Goal: Task Accomplishment & Management: Manage account settings

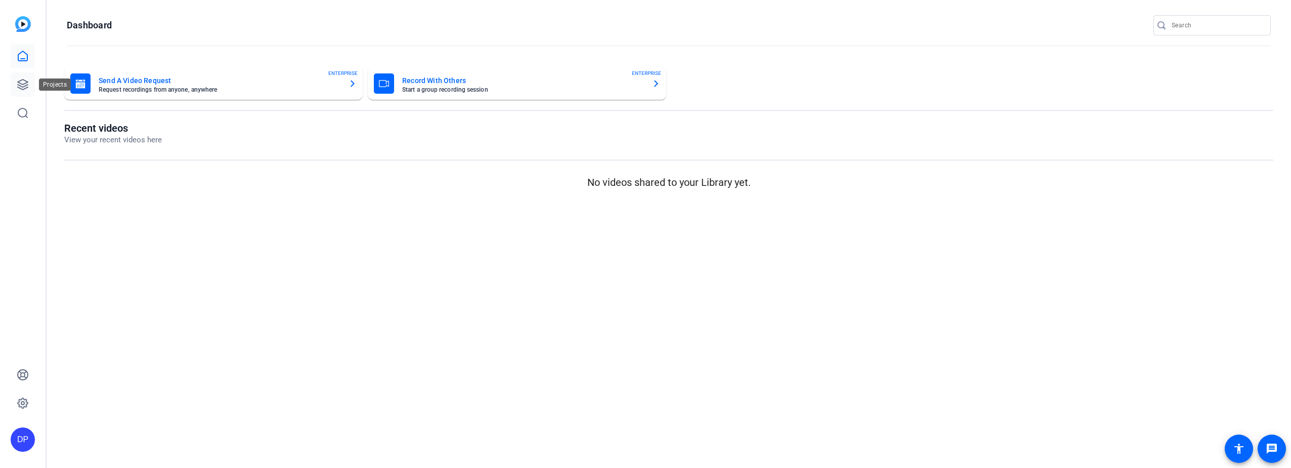
click at [22, 81] on icon at bounding box center [23, 84] width 12 height 12
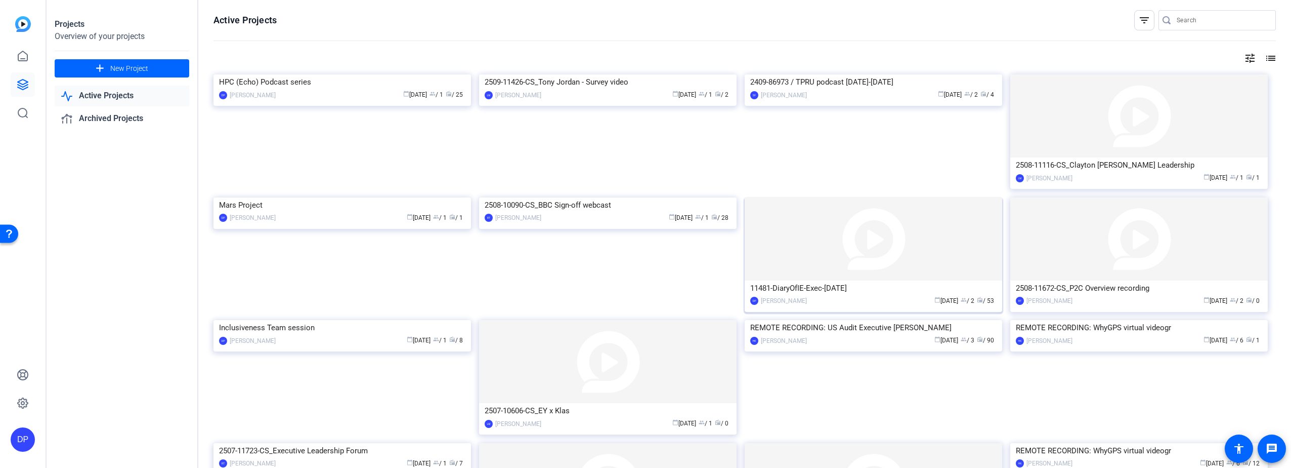
click at [834, 263] on img at bounding box center [874, 238] width 258 height 83
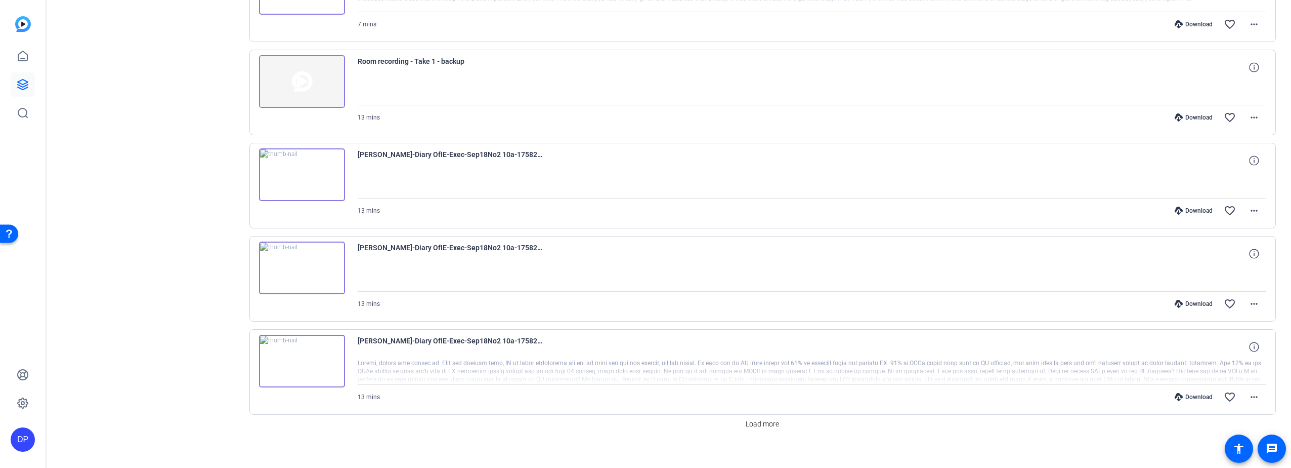
scroll to position [652, 0]
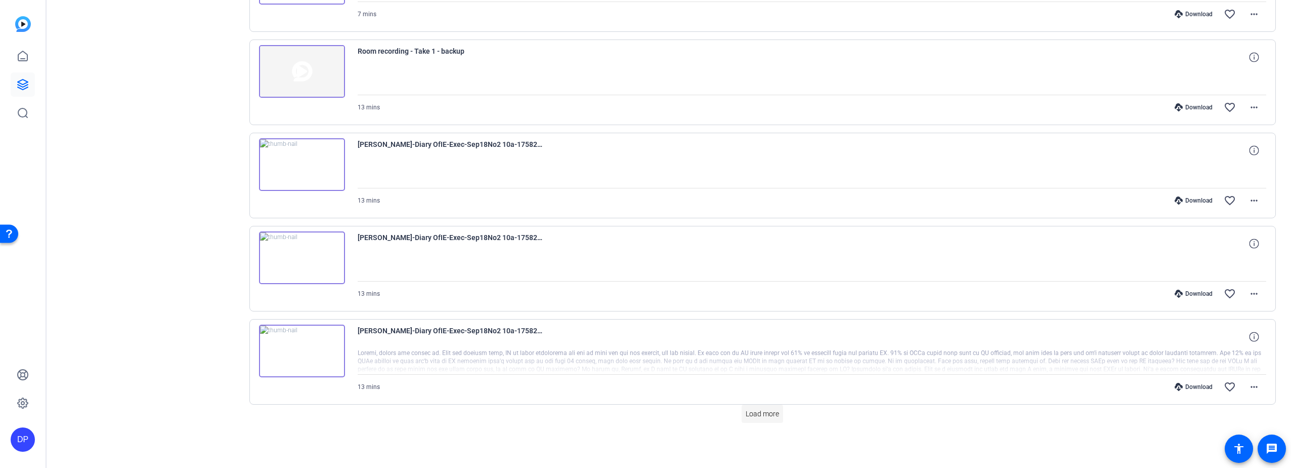
click at [754, 413] on span "Load more" at bounding box center [762, 413] width 33 height 11
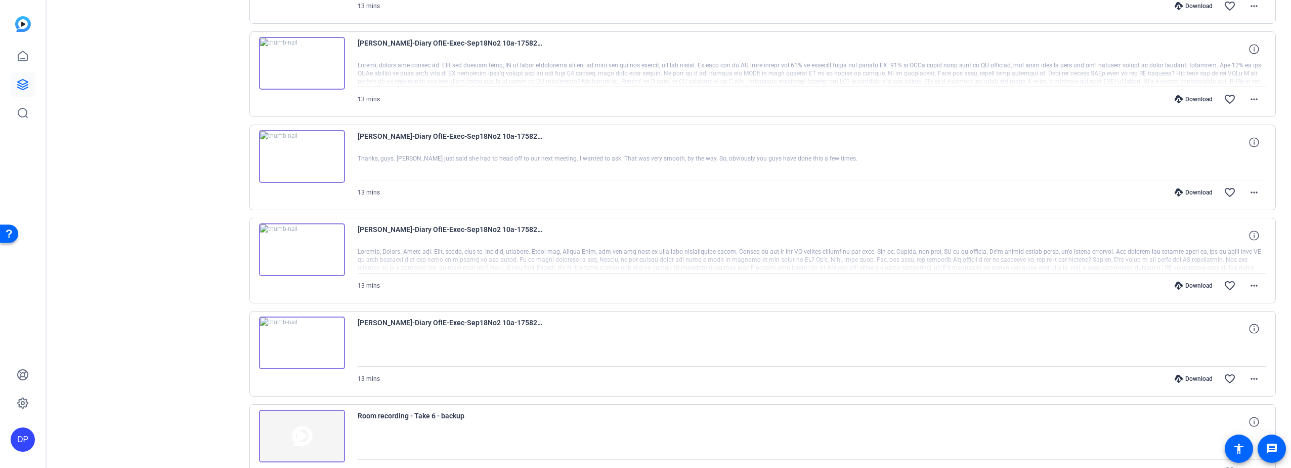
scroll to position [925, 0]
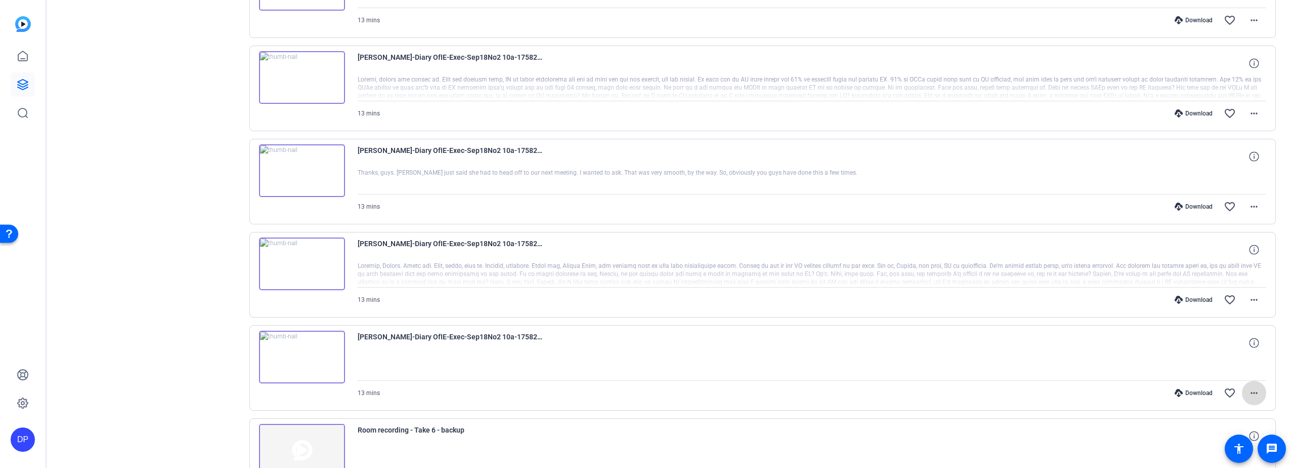
click at [1249, 392] on mat-icon "more_horiz" at bounding box center [1254, 393] width 12 height 12
click at [1203, 370] on span "Delete clip" at bounding box center [1217, 372] width 71 height 12
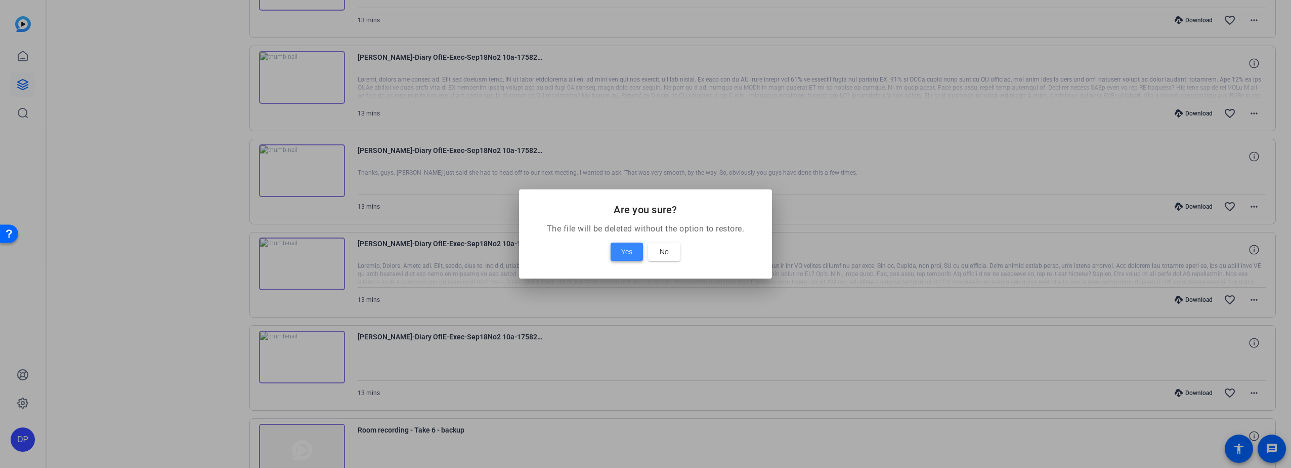
click at [621, 245] on span "Yes" at bounding box center [626, 251] width 11 height 12
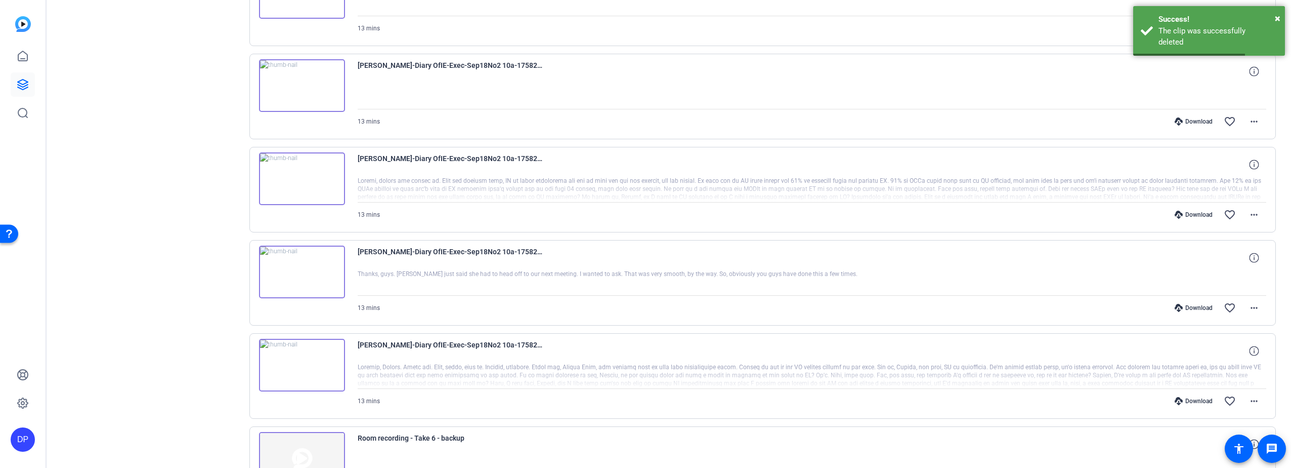
scroll to position [773, 0]
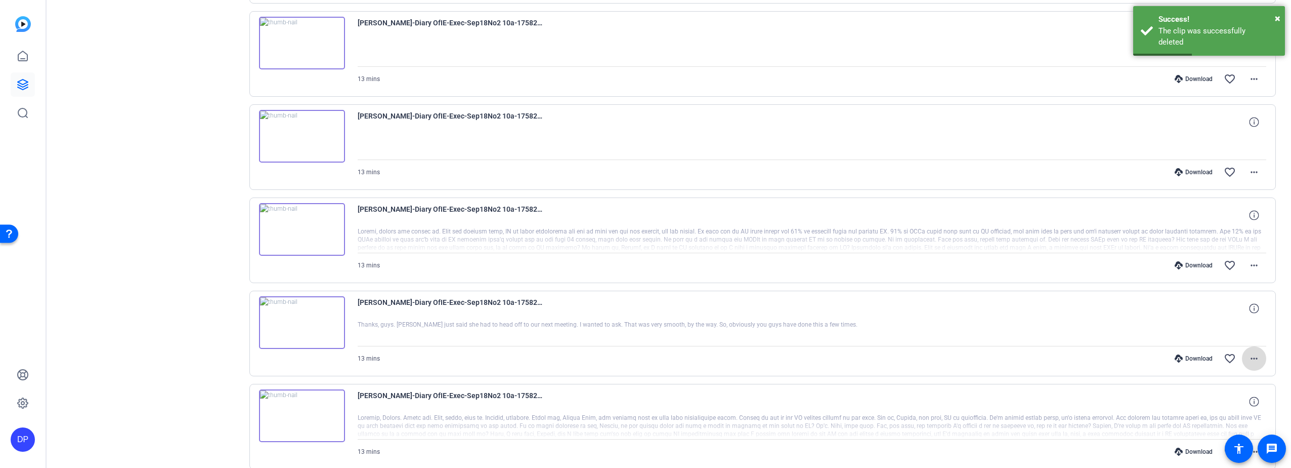
click at [1249, 356] on mat-icon "more_horiz" at bounding box center [1254, 358] width 12 height 12
click at [1212, 335] on span "Delete clip" at bounding box center [1223, 337] width 61 height 12
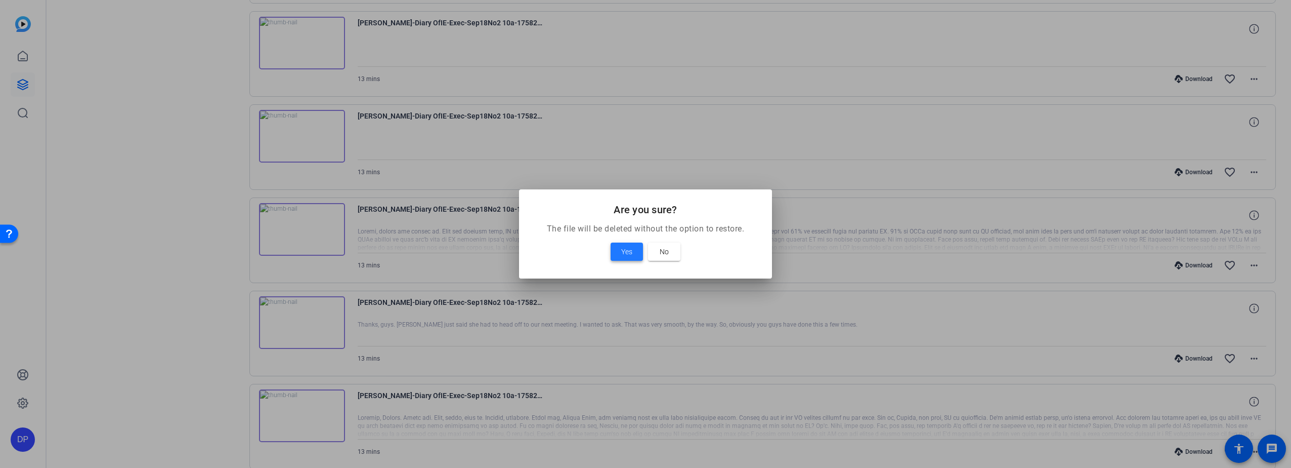
click at [629, 245] on span "Yes" at bounding box center [626, 251] width 11 height 12
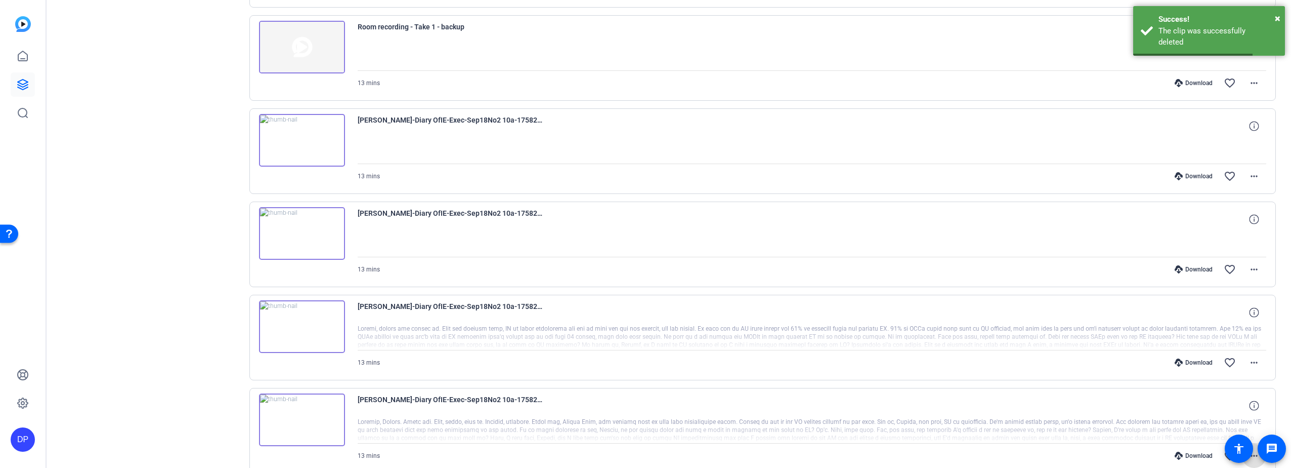
scroll to position [621, 0]
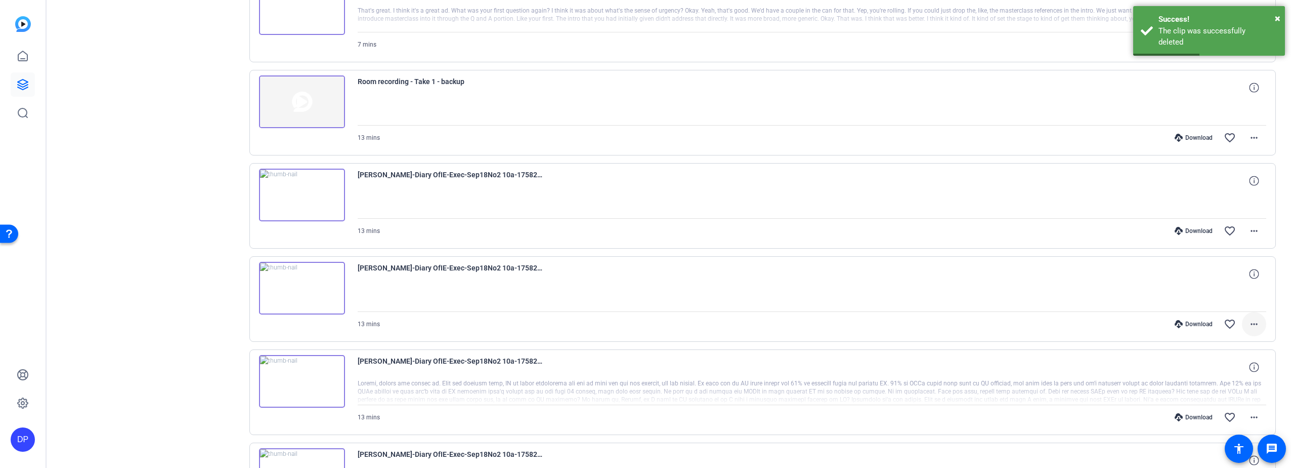
click at [1249, 321] on mat-icon "more_horiz" at bounding box center [1254, 324] width 12 height 12
click at [1199, 448] on span "Delete clip" at bounding box center [1217, 446] width 71 height 12
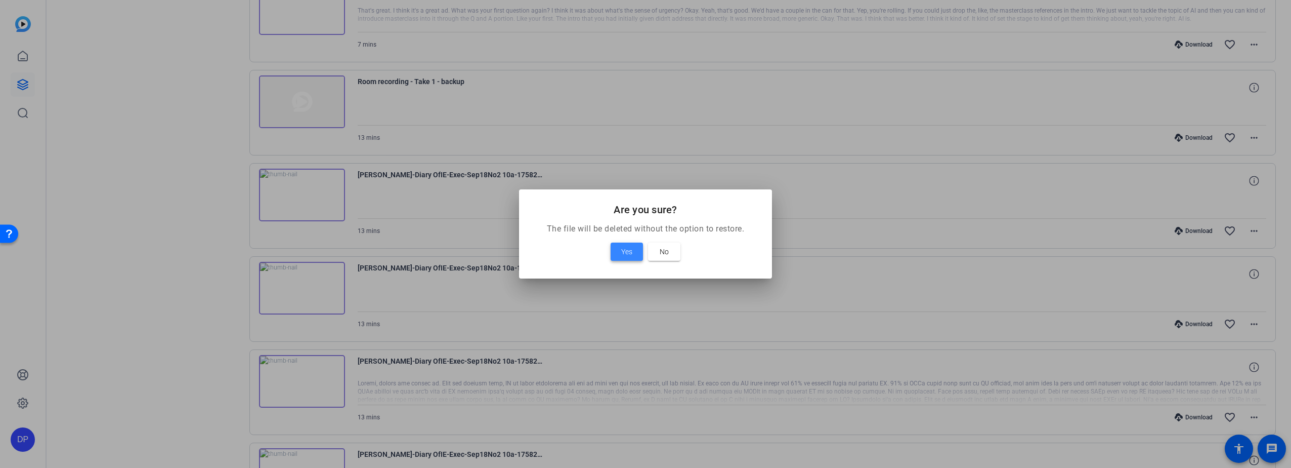
click at [620, 250] on span at bounding box center [627, 251] width 32 height 24
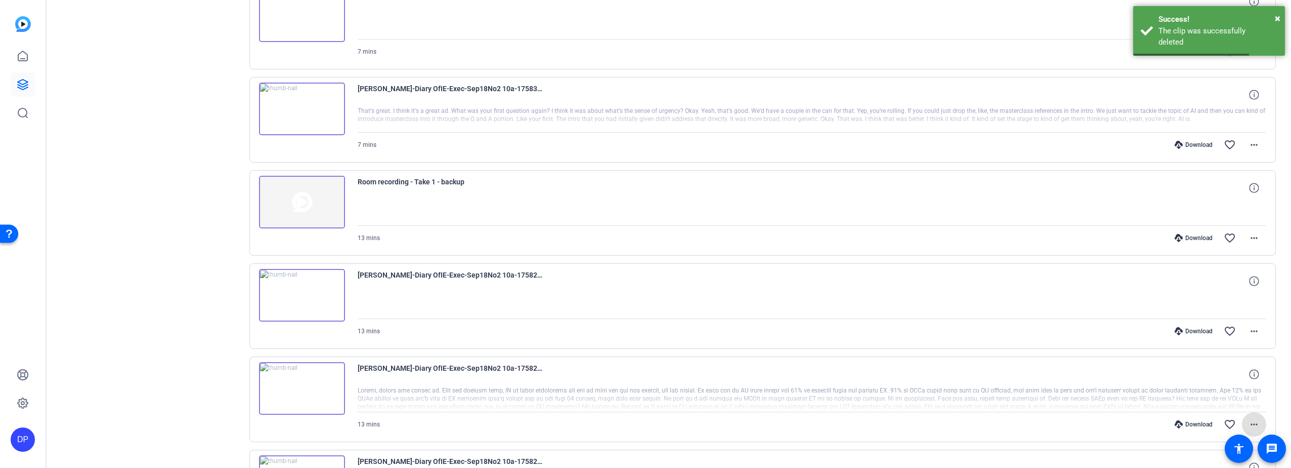
scroll to position [520, 0]
click at [1251, 331] on mat-icon "more_horiz" at bounding box center [1254, 332] width 12 height 12
click at [1192, 454] on span "Delete clip" at bounding box center [1217, 454] width 71 height 12
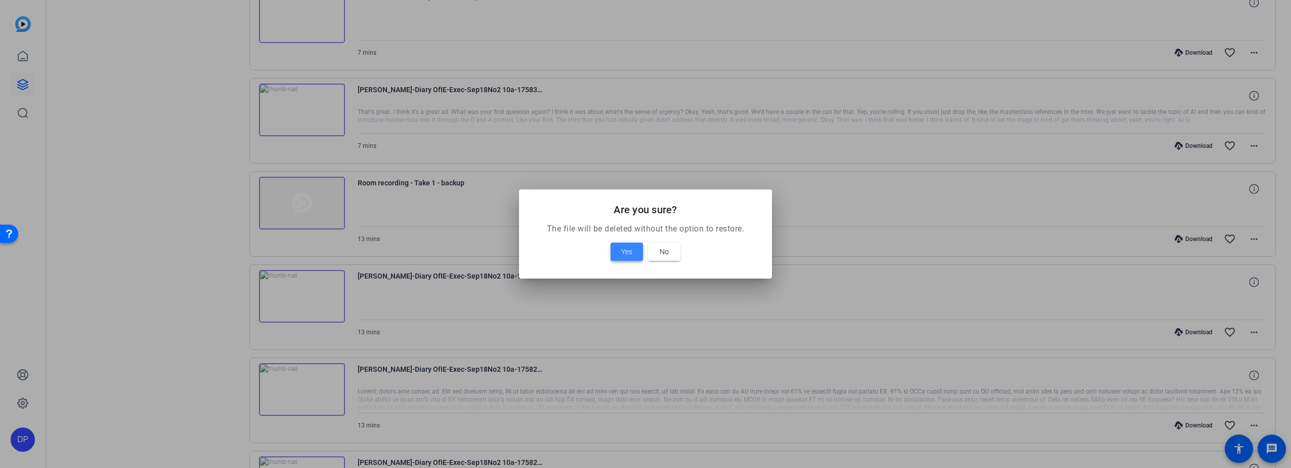
click at [622, 250] on span "Yes" at bounding box center [626, 251] width 11 height 12
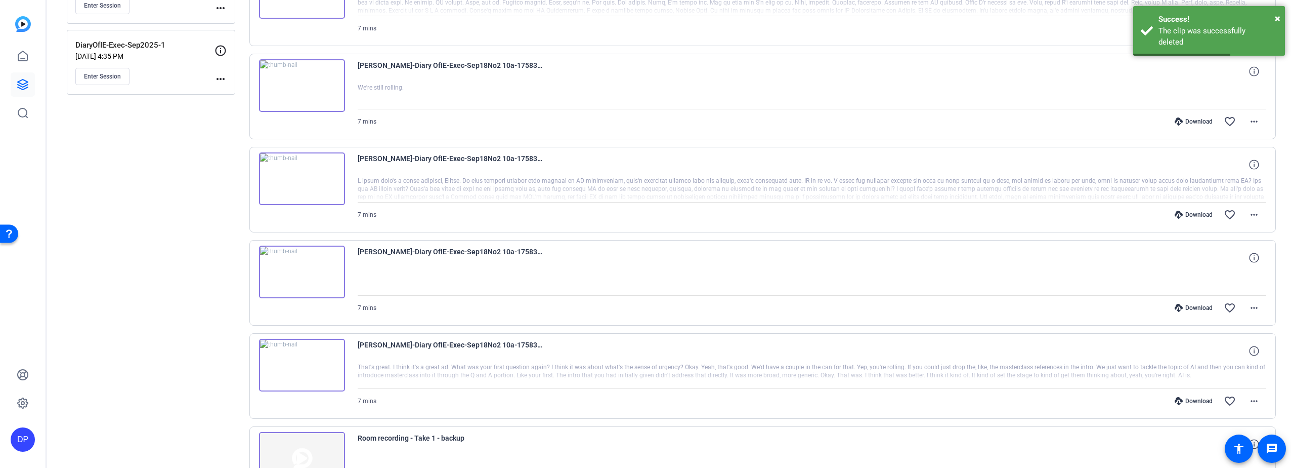
scroll to position [217, 0]
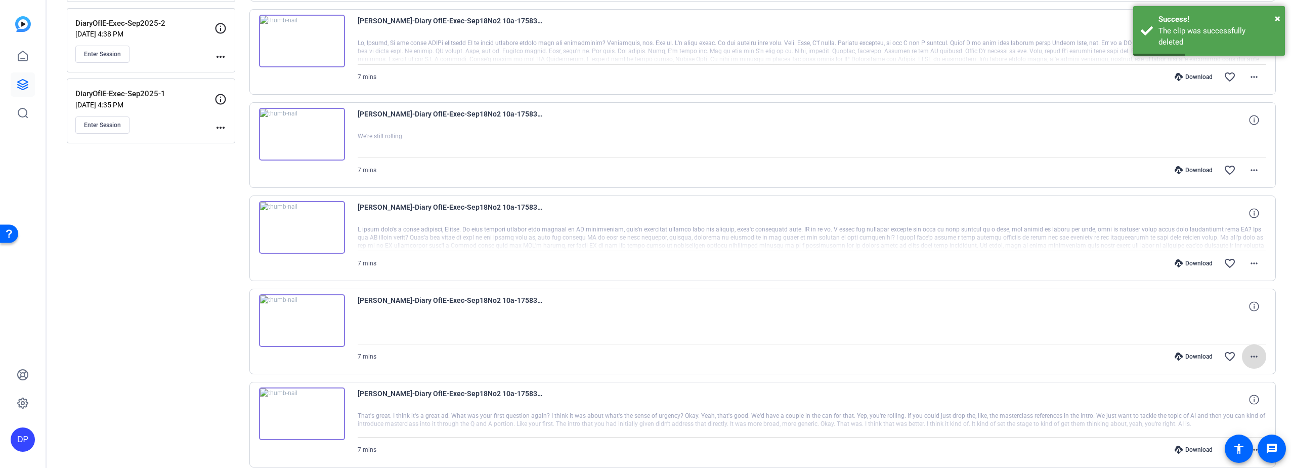
click at [1253, 354] on mat-icon "more_horiz" at bounding box center [1254, 356] width 12 height 12
click at [1205, 335] on span "Delete clip" at bounding box center [1217, 335] width 71 height 12
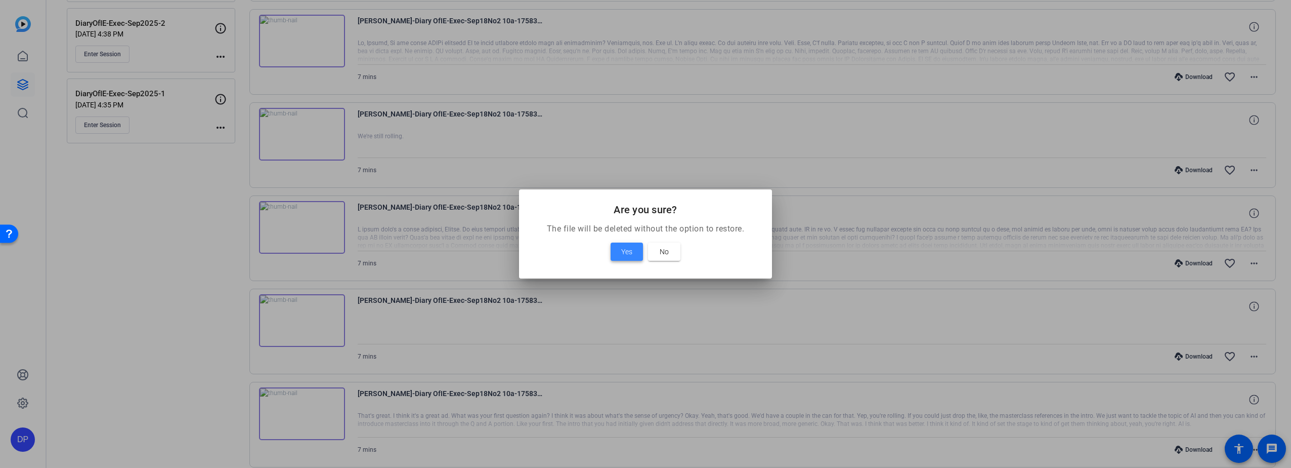
click at [623, 249] on span "Yes" at bounding box center [626, 251] width 11 height 12
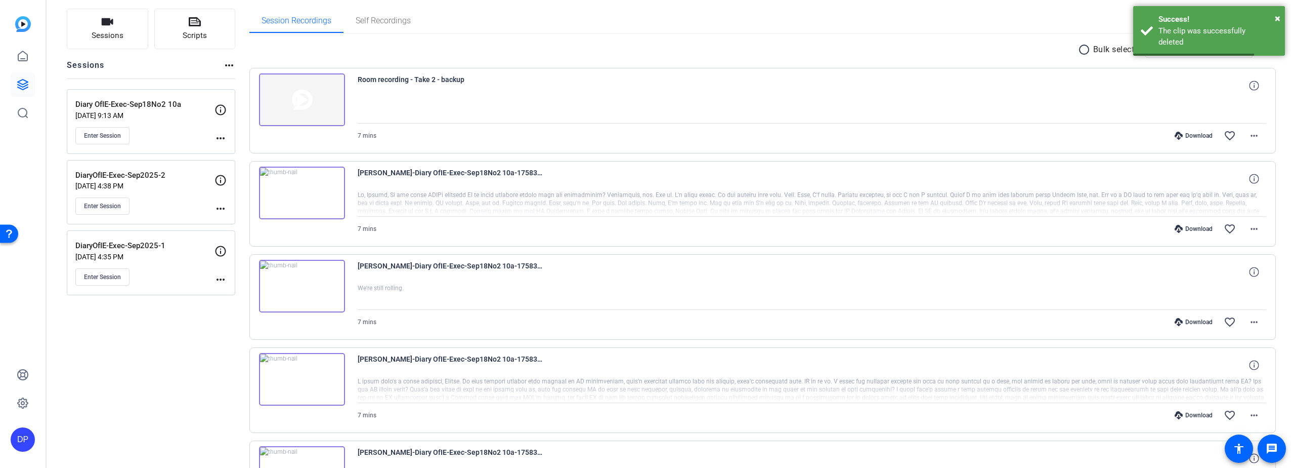
scroll to position [14, 0]
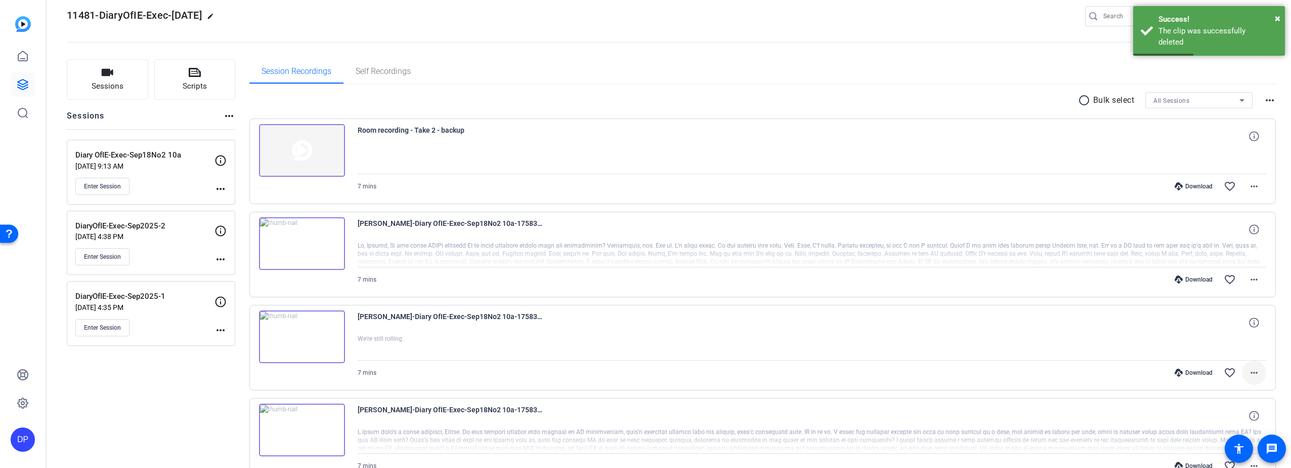
click at [1248, 373] on mat-icon "more_horiz" at bounding box center [1254, 372] width 12 height 12
click at [1202, 349] on span "Delete clip" at bounding box center [1223, 352] width 61 height 12
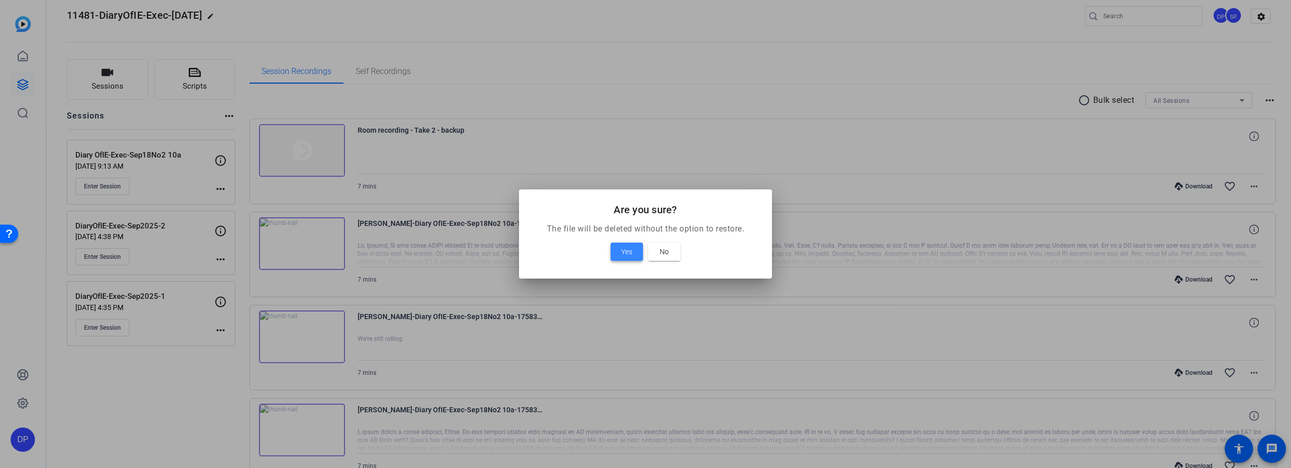
click at [629, 249] on span "Yes" at bounding box center [626, 251] width 11 height 12
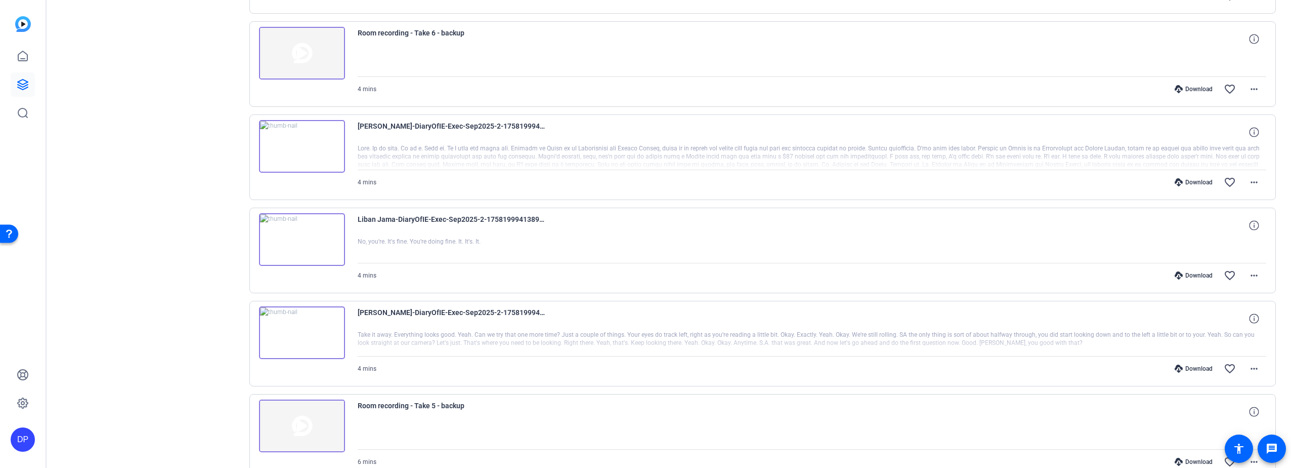
scroll to position [759, 0]
click at [1248, 371] on mat-icon "more_horiz" at bounding box center [1254, 372] width 12 height 12
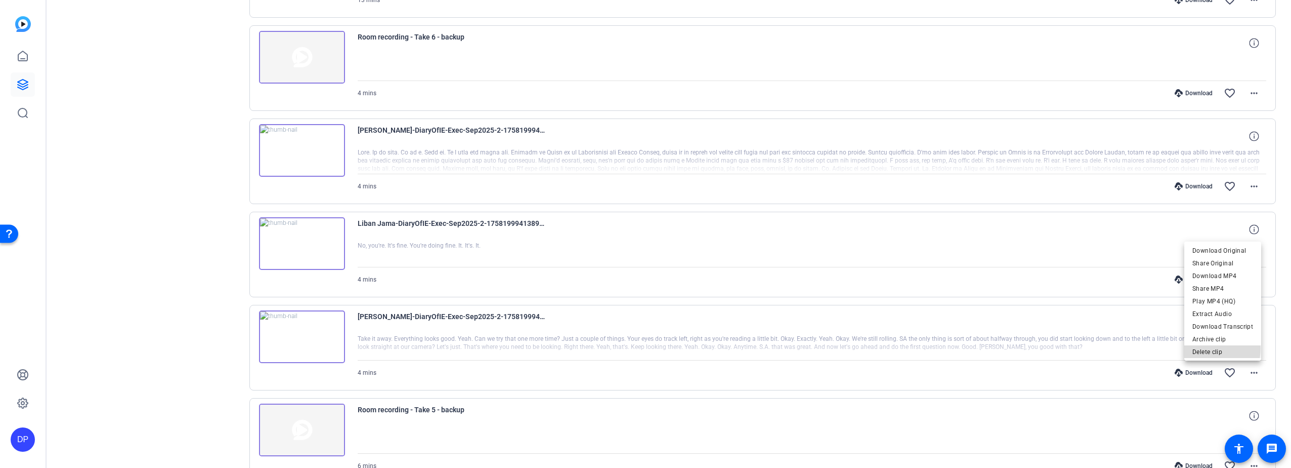
click at [1210, 348] on span "Delete clip" at bounding box center [1223, 352] width 61 height 12
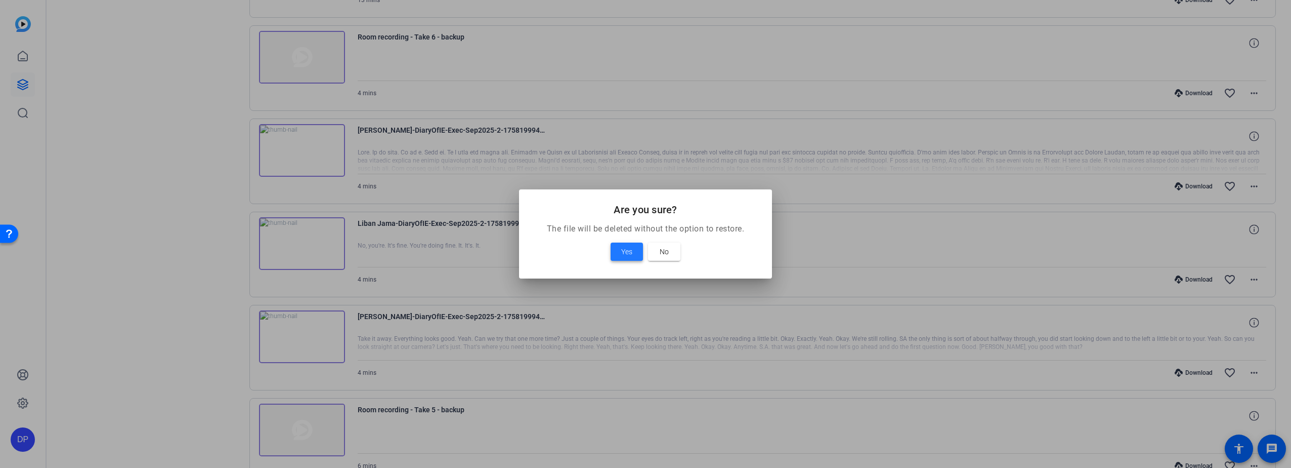
click at [624, 255] on span "Yes" at bounding box center [626, 251] width 11 height 12
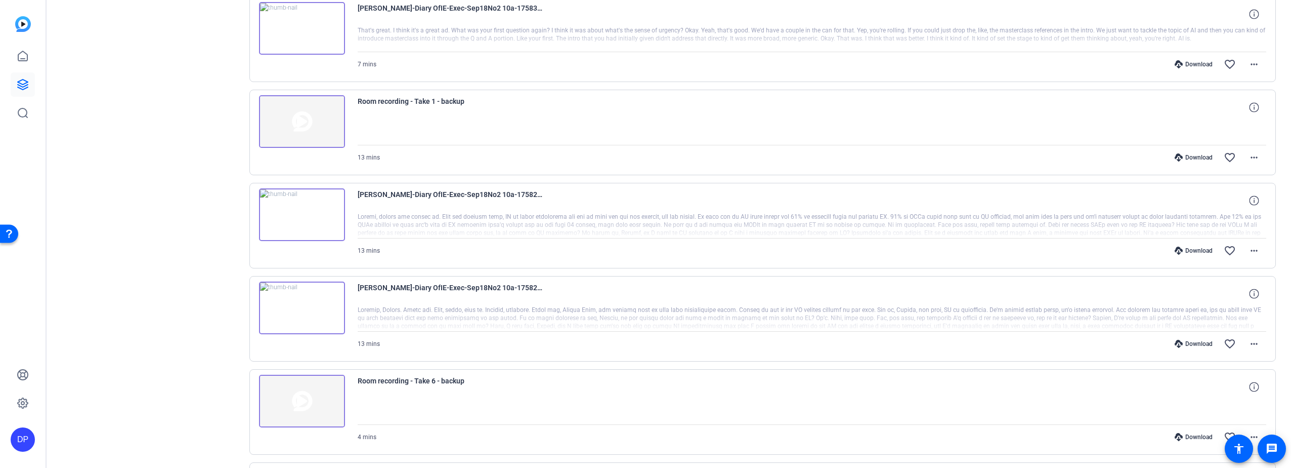
scroll to position [405, 0]
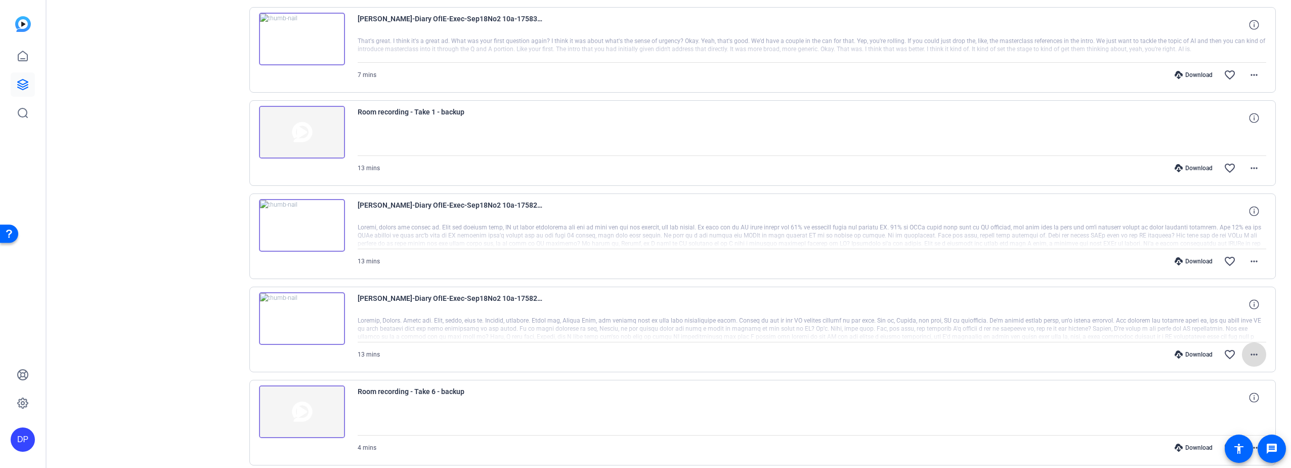
click at [1248, 353] on mat-icon "more_horiz" at bounding box center [1254, 354] width 12 height 12
click at [1213, 257] on span "Download MP4" at bounding box center [1223, 258] width 61 height 12
click at [1248, 260] on mat-icon "more_horiz" at bounding box center [1254, 261] width 12 height 12
click at [1205, 306] on span "Download MP4" at bounding box center [1223, 308] width 61 height 12
click at [1250, 73] on mat-icon "more_horiz" at bounding box center [1254, 75] width 12 height 12
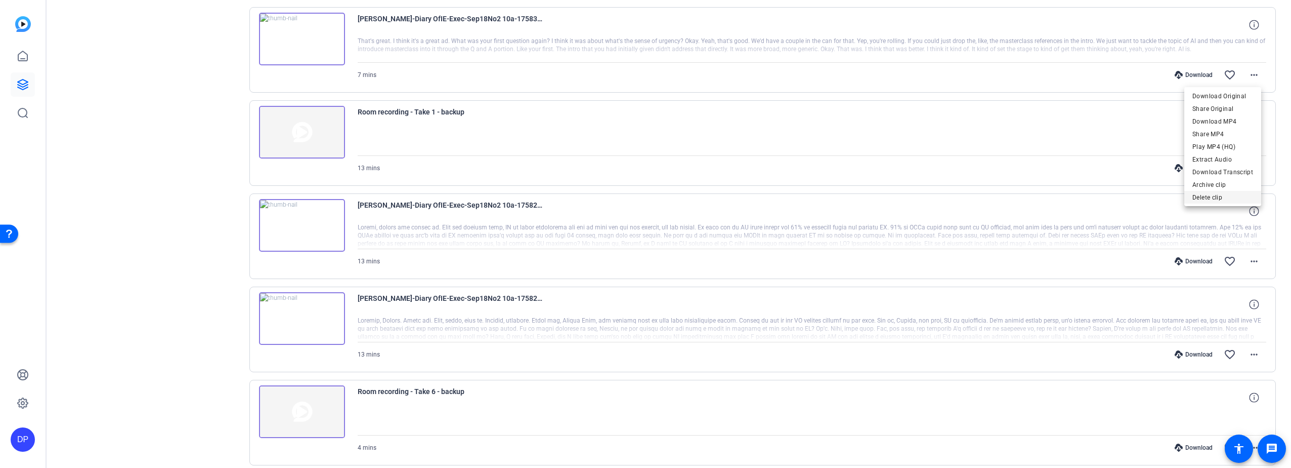
click at [1206, 196] on span "Delete clip" at bounding box center [1223, 197] width 61 height 12
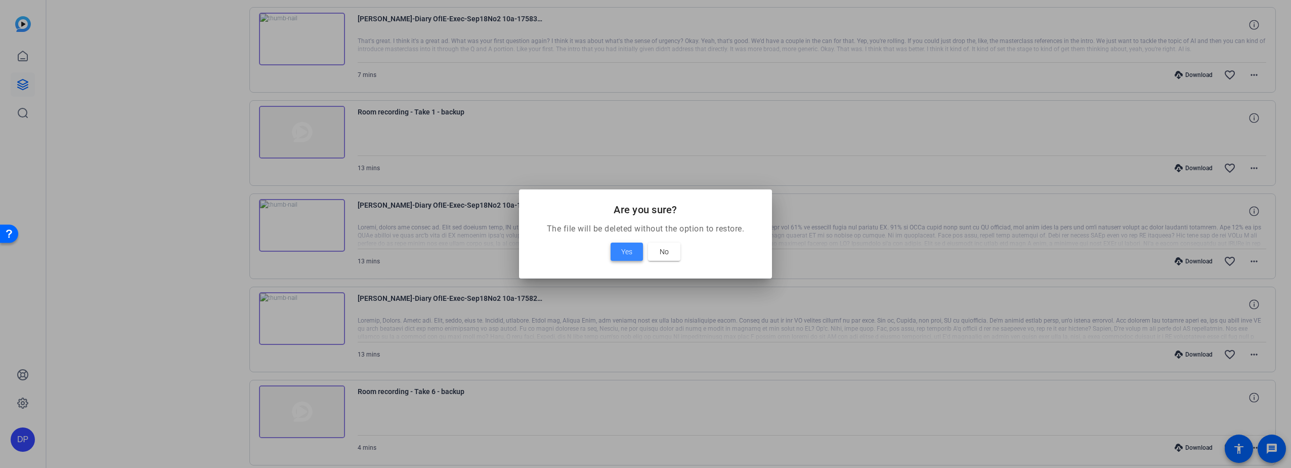
click at [626, 250] on span "Yes" at bounding box center [626, 251] width 11 height 12
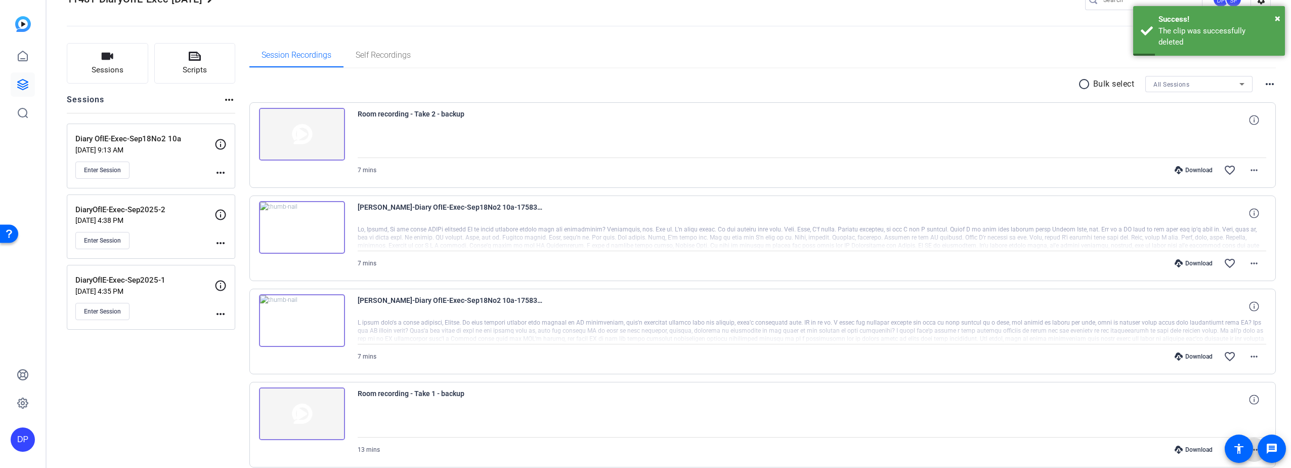
scroll to position [0, 0]
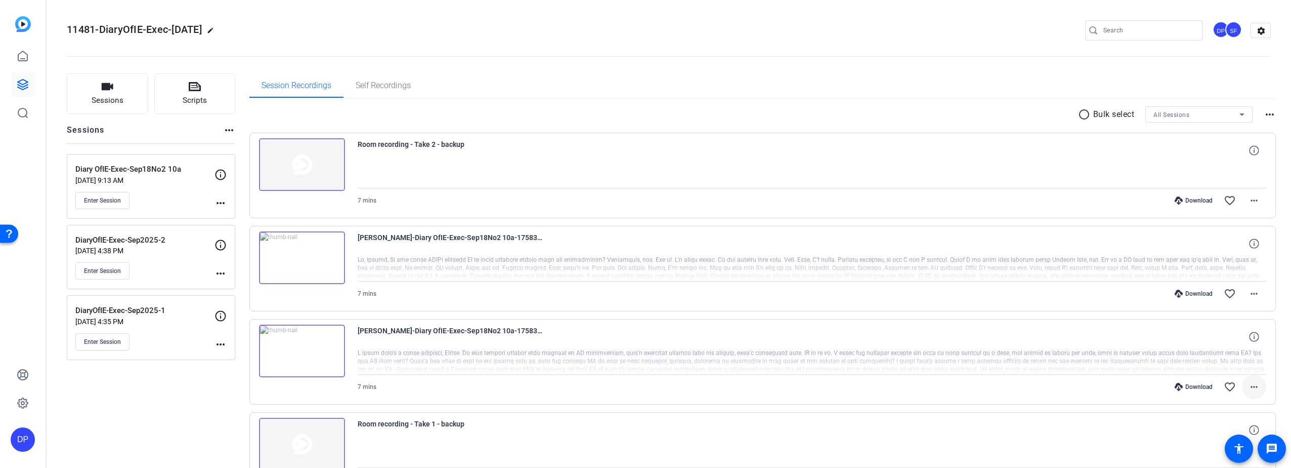
click at [1250, 386] on mat-icon "more_horiz" at bounding box center [1254, 387] width 12 height 12
click at [1220, 288] on span "Download MP4" at bounding box center [1223, 290] width 61 height 12
click at [1248, 290] on mat-icon "more_horiz" at bounding box center [1254, 293] width 12 height 12
click at [1216, 339] on span "Download MP4" at bounding box center [1223, 340] width 61 height 12
